Goal: Navigation & Orientation: Go to known website

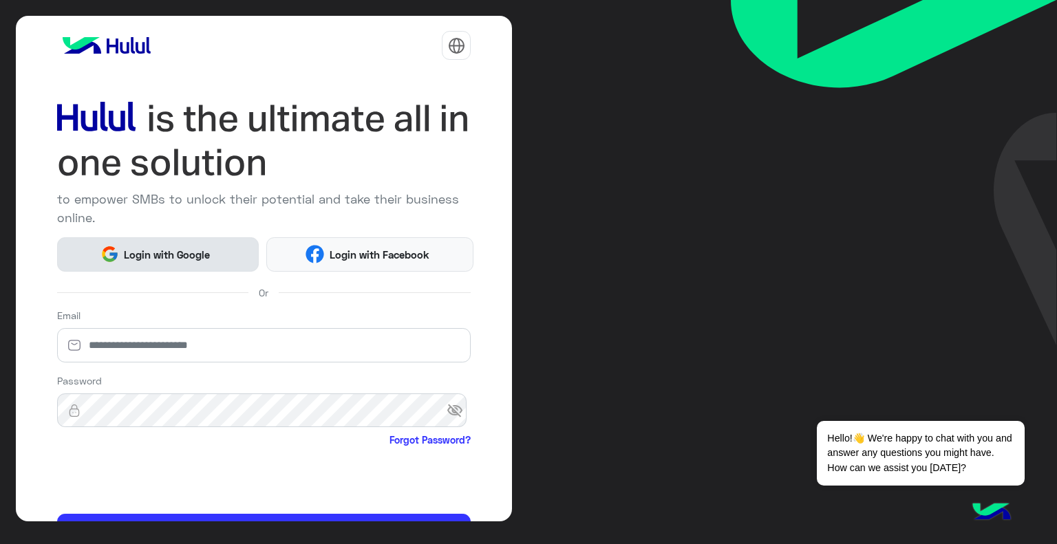
click at [186, 263] on button "Login with Google" at bounding box center [158, 254] width 202 height 34
